Goal: Information Seeking & Learning: Learn about a topic

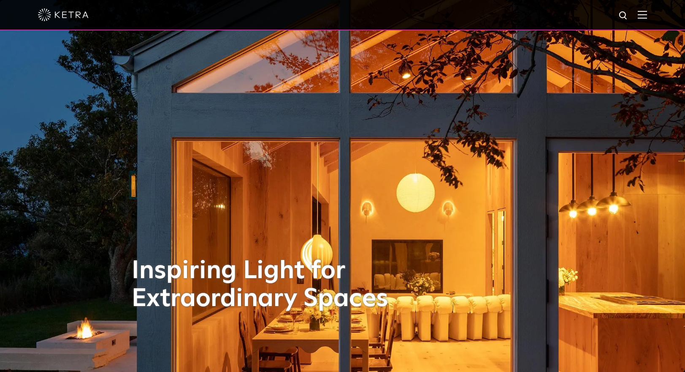
click at [645, 14] on img at bounding box center [642, 15] width 9 height 8
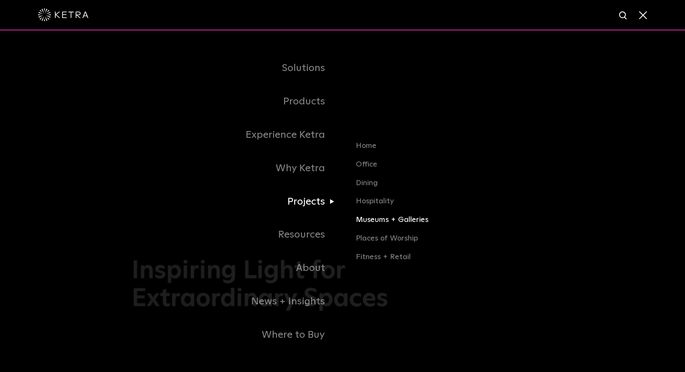
click at [388, 220] on link "Museums + Galleries" at bounding box center [455, 223] width 198 height 19
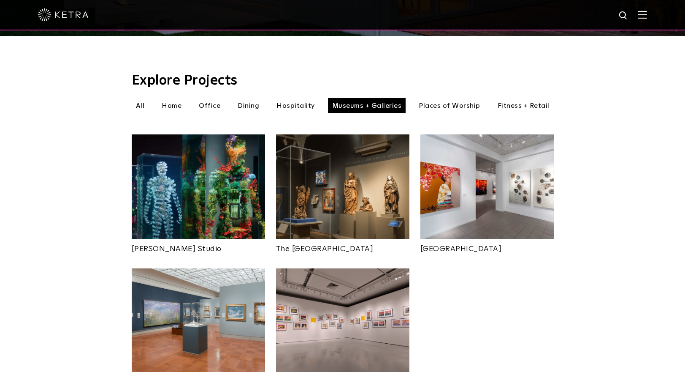
scroll to position [265, 0]
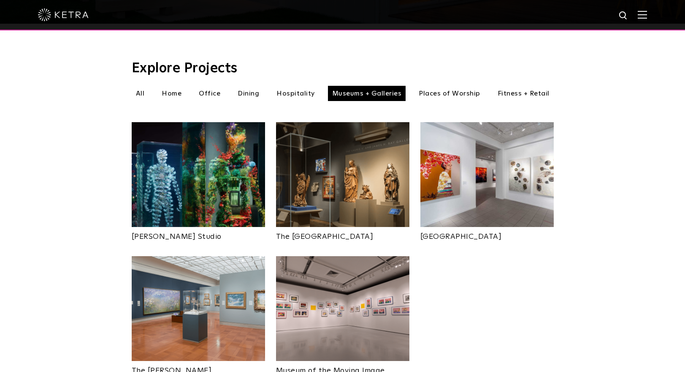
click at [365, 164] on img at bounding box center [342, 174] width 133 height 105
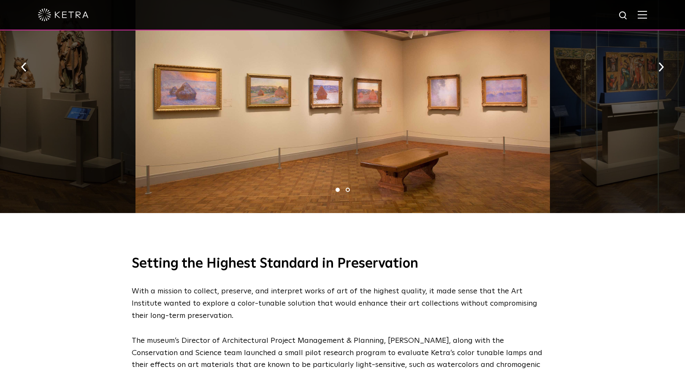
scroll to position [569, 0]
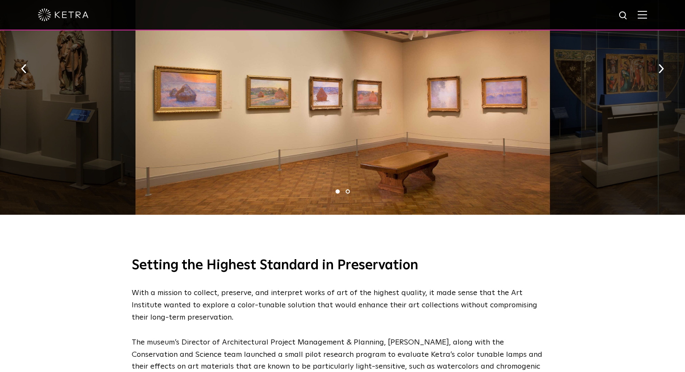
click at [347, 191] on li "2" at bounding box center [348, 191] width 4 height 4
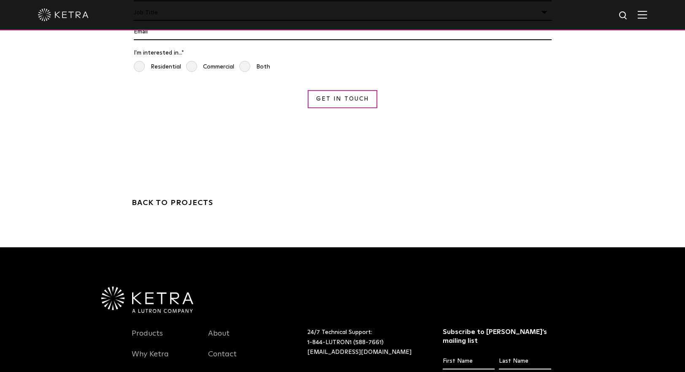
scroll to position [3069, 0]
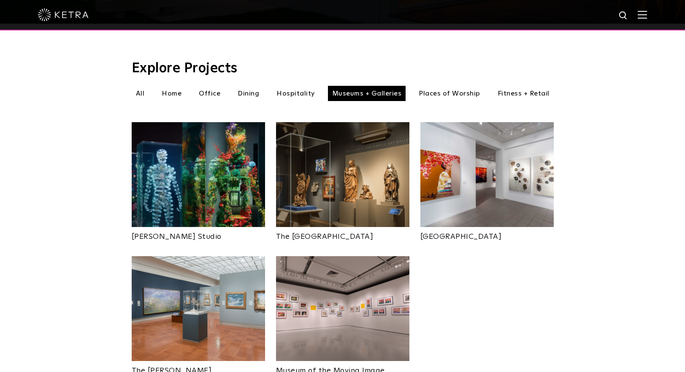
click at [356, 312] on img at bounding box center [342, 308] width 133 height 105
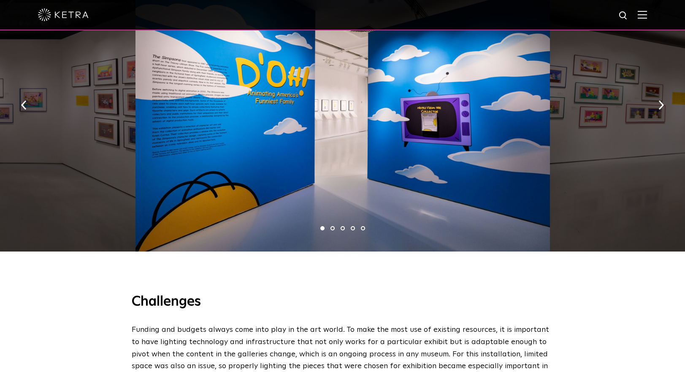
scroll to position [725, 0]
